Goal: Use online tool/utility: Utilize a website feature to perform a specific function

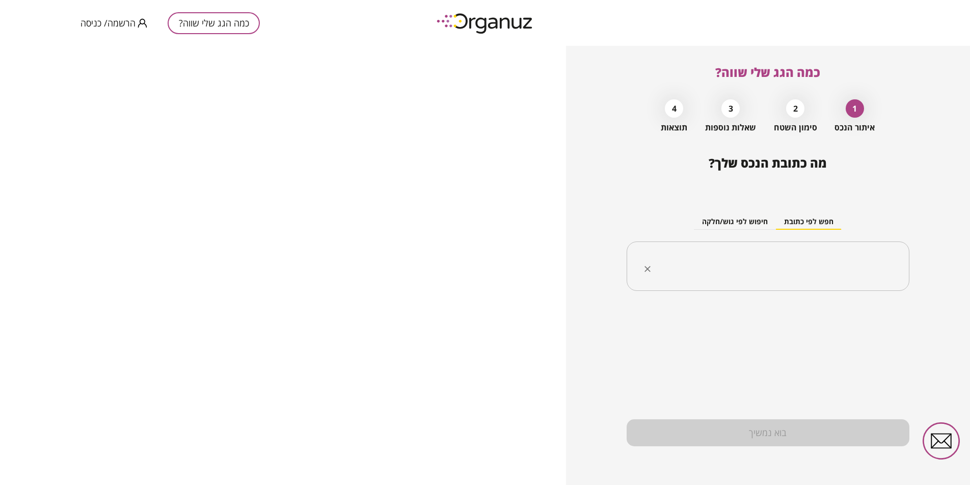
click at [783, 260] on input "text" at bounding box center [772, 266] width 251 height 25
type input "*"
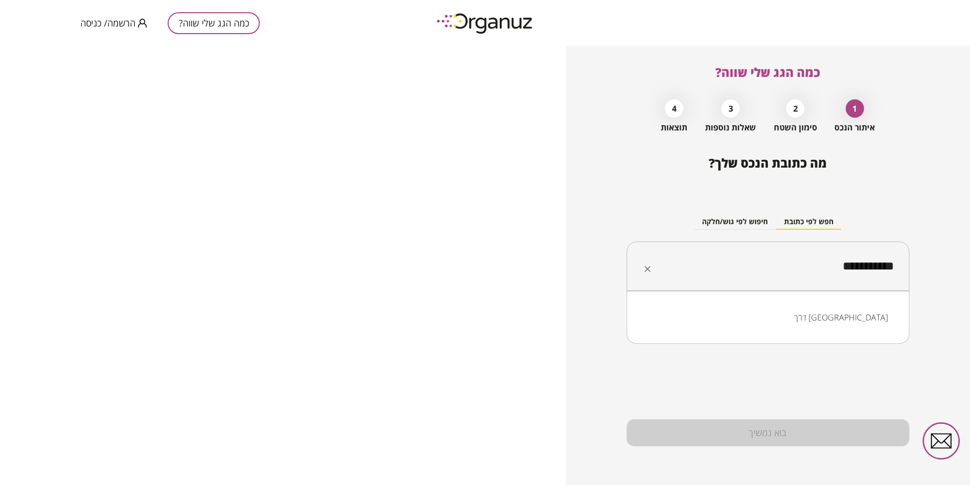
click at [793, 316] on li "דרך [GEOGRAPHIC_DATA]" at bounding box center [768, 317] width 256 height 18
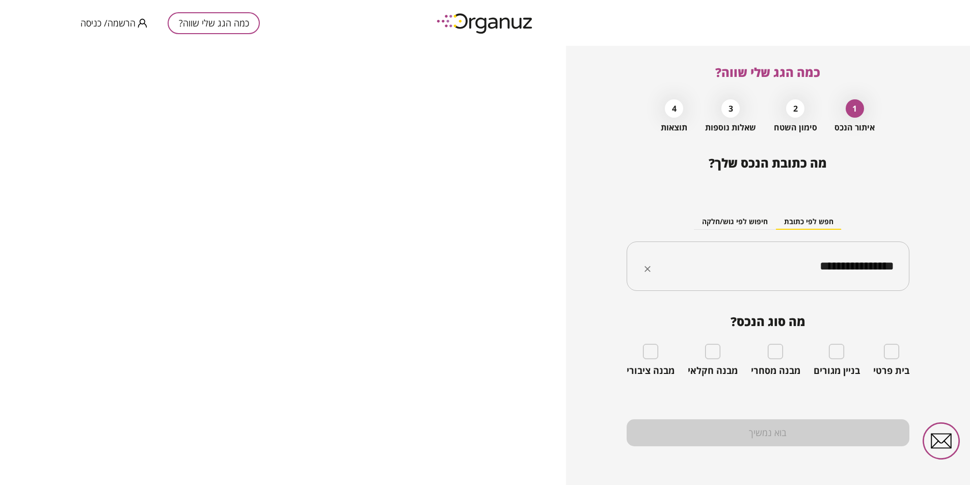
type input "**********"
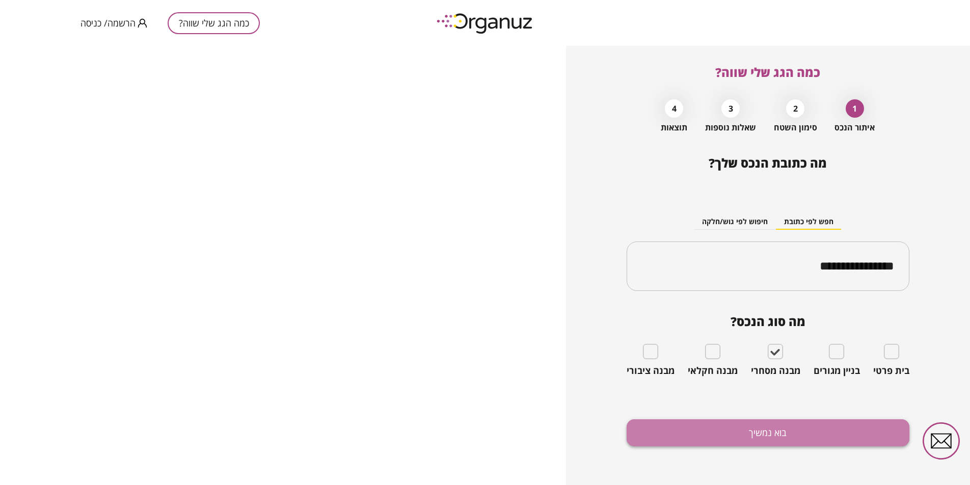
click at [757, 428] on button "בוא נמשיך" at bounding box center [768, 432] width 283 height 27
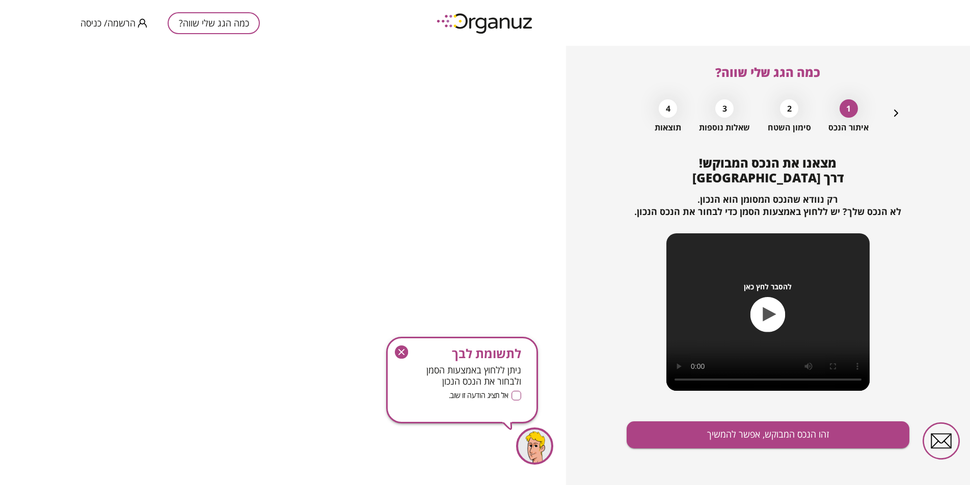
click at [400, 348] on icon "button" at bounding box center [401, 352] width 13 height 13
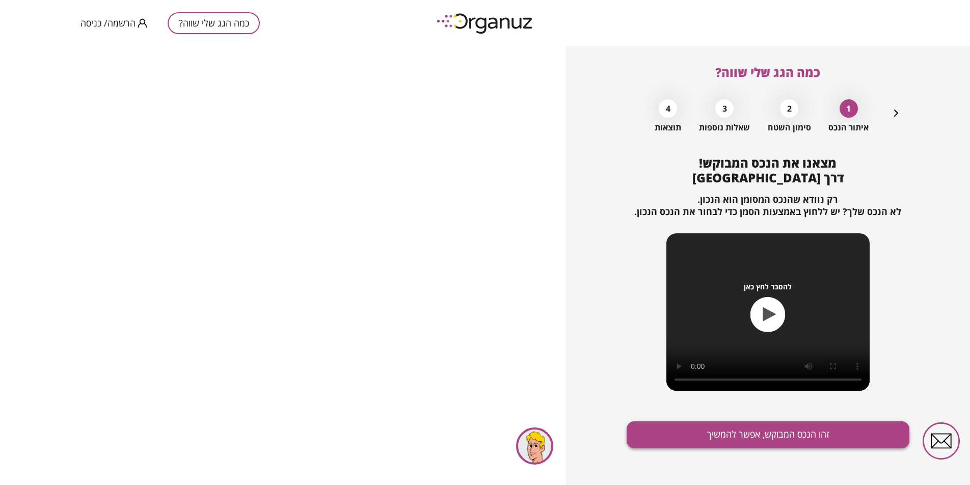
click at [771, 439] on button "זהו הנכס המבוקש, אפשר להמשיך" at bounding box center [768, 435] width 283 height 27
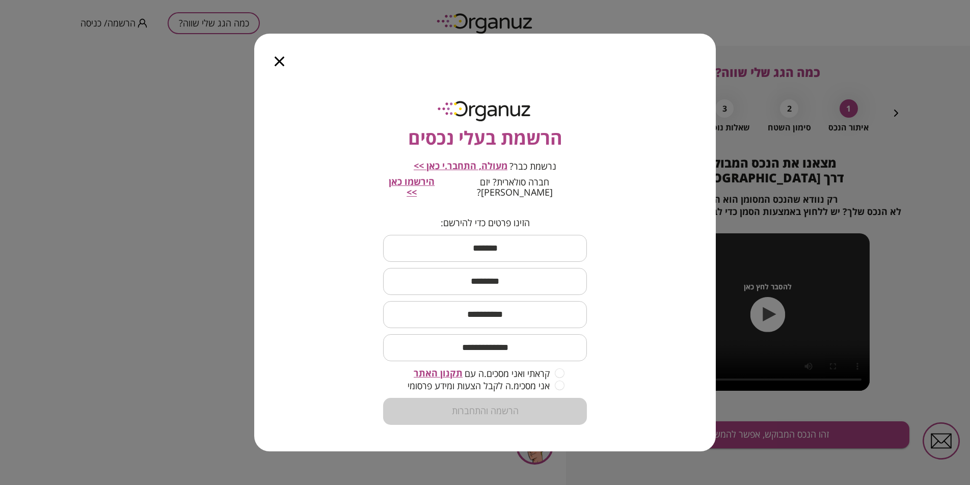
click at [276, 66] on icon "button" at bounding box center [280, 62] width 10 height 10
